Goal: Check status: Check status

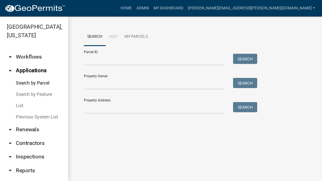
click at [21, 108] on link "List" at bounding box center [34, 105] width 68 height 11
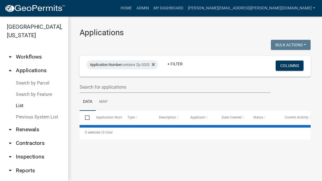
select select "3: 100"
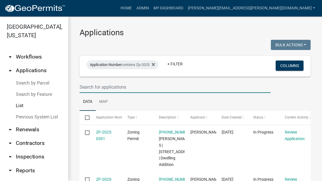
click at [138, 86] on input "text" at bounding box center [175, 87] width 191 height 12
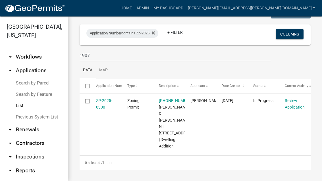
scroll to position [42, 0]
type input "1907"
click at [101, 98] on link "ZP-2025-0300" at bounding box center [104, 103] width 16 height 11
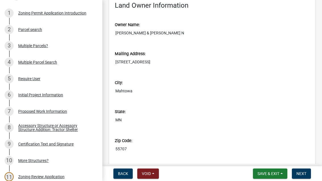
scroll to position [86, 0]
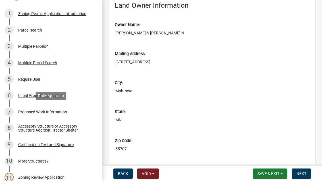
click at [54, 110] on div "Proposed Work Information" at bounding box center [42, 112] width 49 height 4
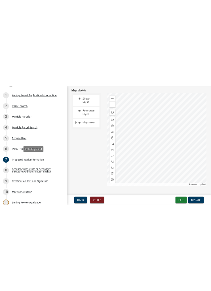
scroll to position [1198, 0]
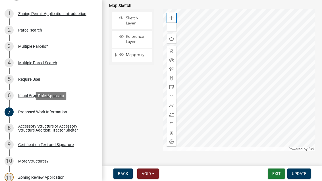
click at [174, 18] on div "Zoom in" at bounding box center [171, 17] width 9 height 9
click at [172, 13] on div "Zoom in" at bounding box center [171, 17] width 9 height 9
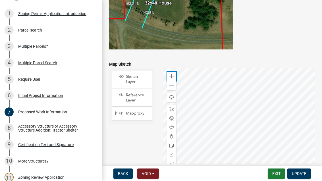
scroll to position [1139, 0]
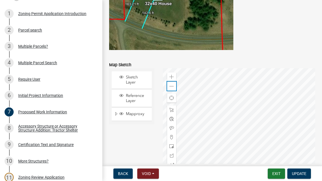
click at [171, 87] on span at bounding box center [171, 86] width 5 height 5
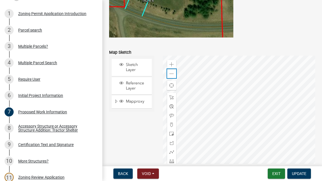
scroll to position [1155, 0]
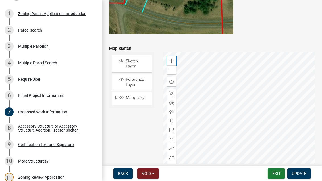
click at [171, 57] on div "Zoom in" at bounding box center [171, 60] width 9 height 9
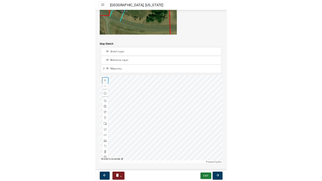
scroll to position [1123, 0]
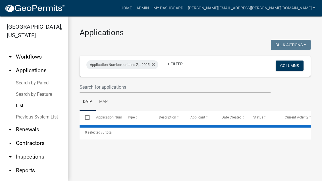
select select "3: 100"
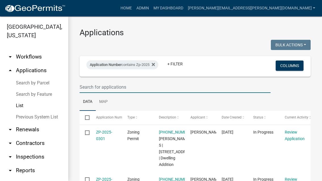
click at [146, 83] on input "text" at bounding box center [175, 87] width 191 height 12
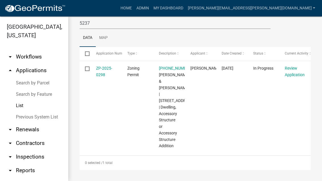
scroll to position [73, 0]
type input "5237"
click at [101, 66] on link "ZP-2025-0298" at bounding box center [104, 71] width 16 height 11
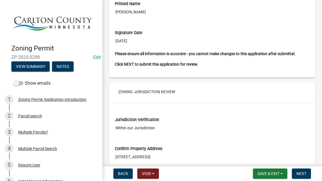
scroll to position [4680, 0]
